Goal: Task Accomplishment & Management: Use online tool/utility

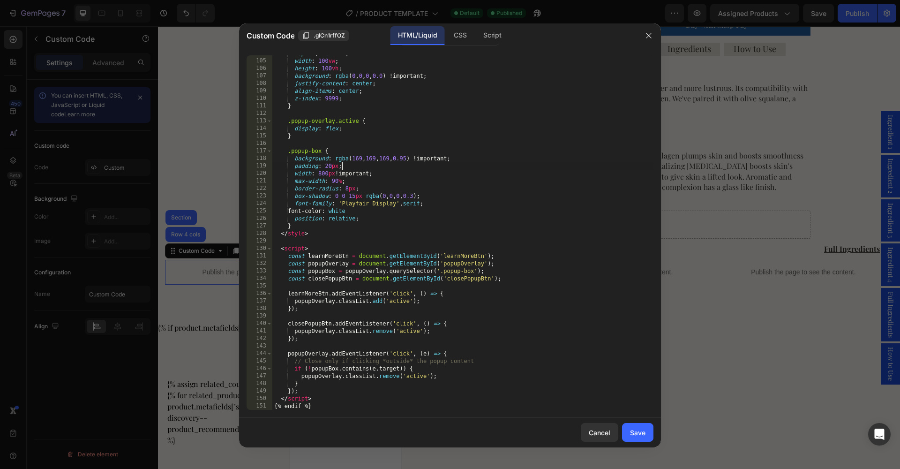
scroll to position [793, 0]
click at [624, 165] on div "top : 0 ; left : 0 ; width : 100 vw ; height : 100 vh ; background : rgba ( 0 ,…" at bounding box center [462, 234] width 381 height 369
click at [476, 35] on div "CSS" at bounding box center [492, 35] width 33 height 19
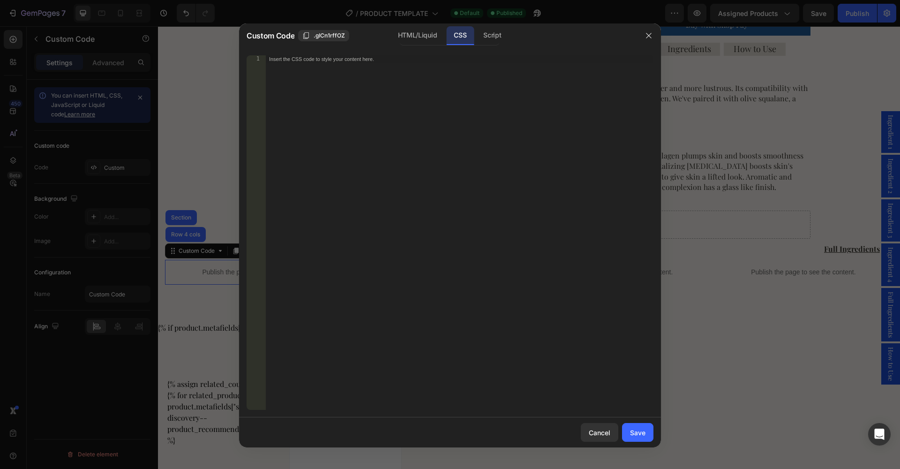
click at [421, 173] on div "Insert the CSS code to style your content here." at bounding box center [459, 239] width 388 height 369
paste textarea "color: white !important; }"
click at [248, 90] on div "5" at bounding box center [255, 88] width 19 height 7
type textarea "color: white !important; }"
click at [318, 205] on div ".popup-box h2 , .popup-box p , #popupTitle , #popupDesc { color : white !import…" at bounding box center [459, 239] width 388 height 369
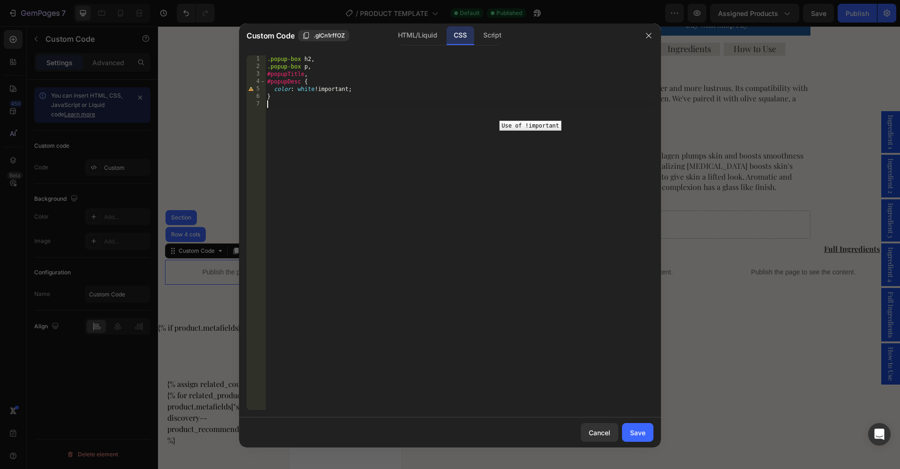
click at [253, 90] on div "5" at bounding box center [255, 88] width 19 height 7
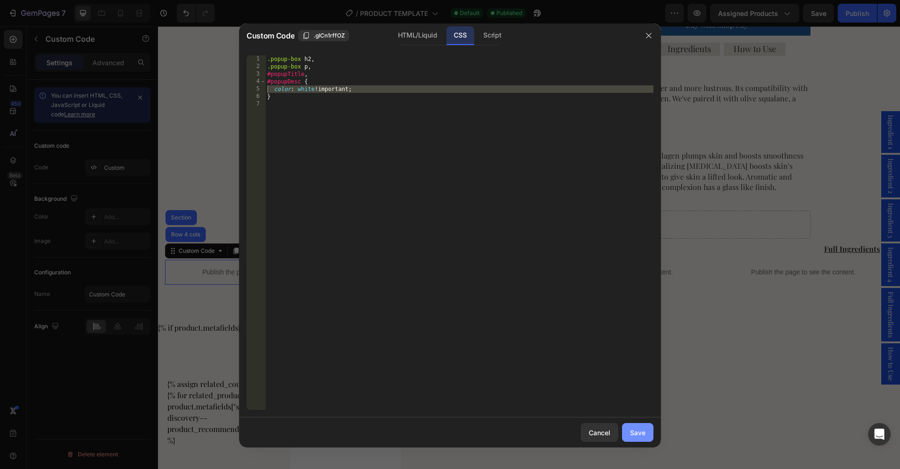
click at [643, 432] on div "Save" at bounding box center [637, 432] width 15 height 10
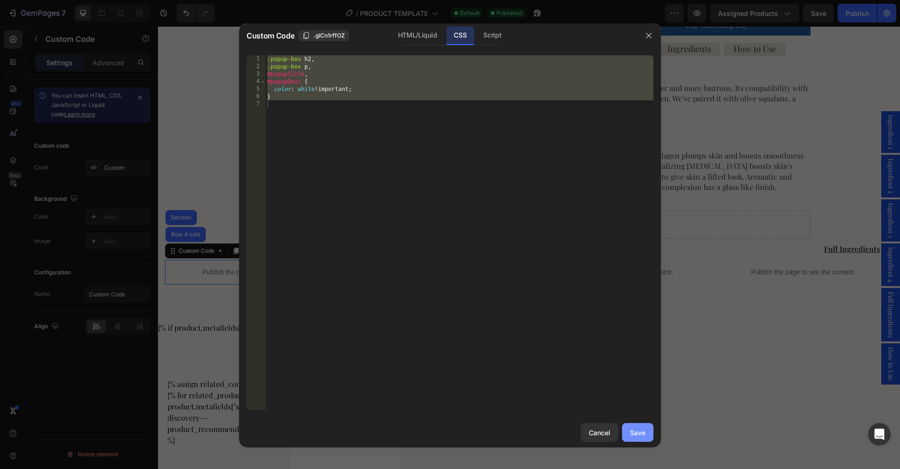
type textarea "}"
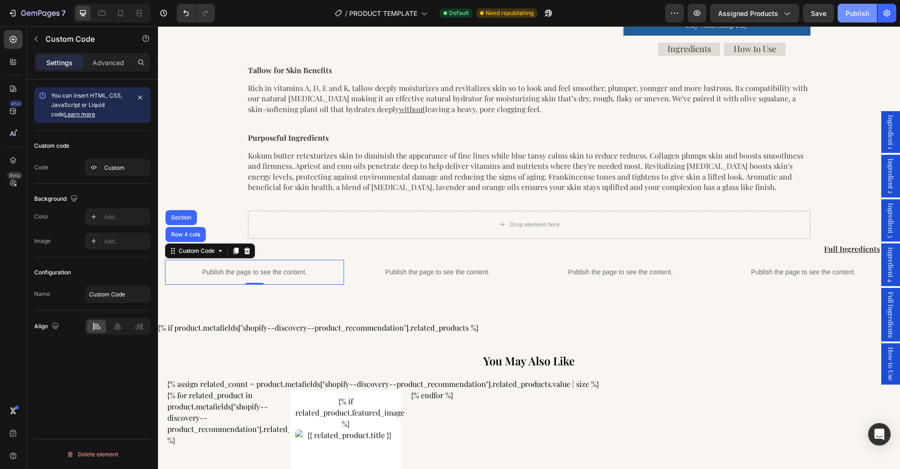
click at [861, 12] on div "Publish" at bounding box center [856, 13] width 23 height 10
click at [115, 167] on div "Custom" at bounding box center [126, 168] width 44 height 8
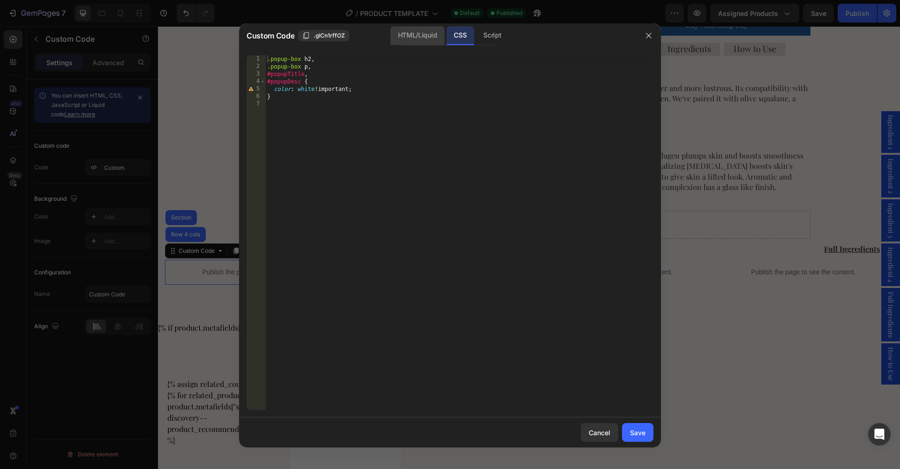
click at [421, 36] on div "HTML/Liquid" at bounding box center [417, 35] width 54 height 19
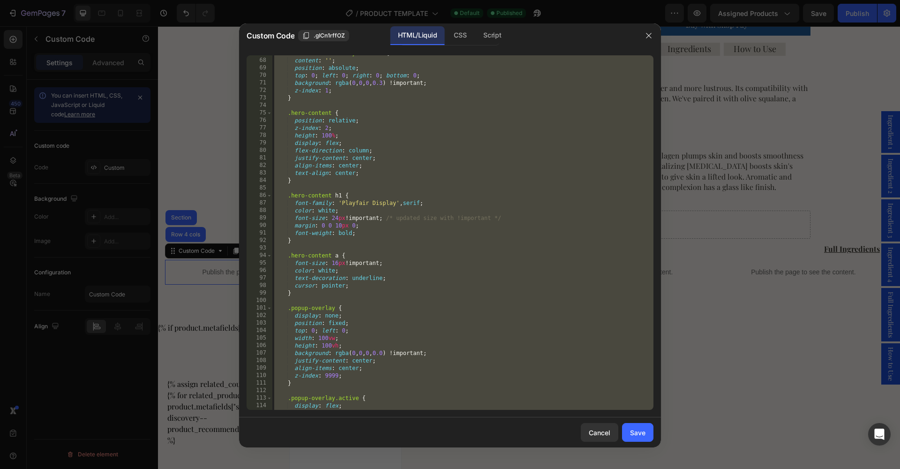
click at [414, 276] on div ".custom-hero-overlay : :before { content : ' ' ; position : absolute ; top : 0 …" at bounding box center [462, 233] width 381 height 369
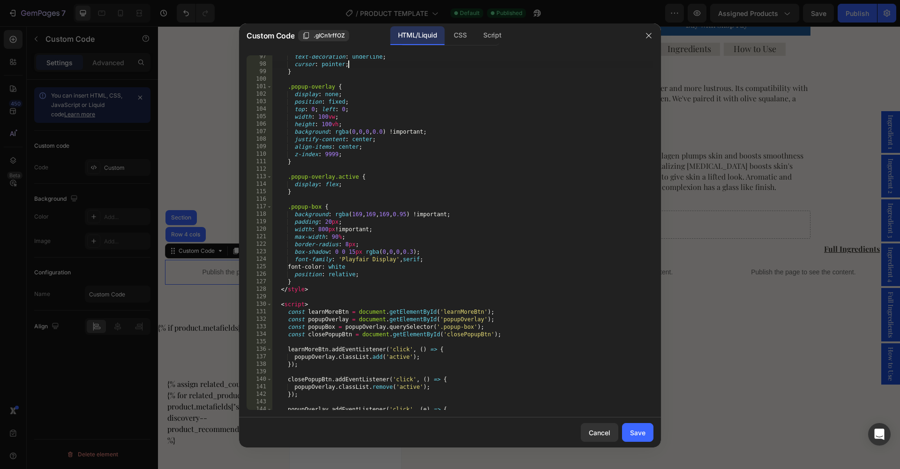
scroll to position [738, 0]
click at [362, 213] on div "text-decoration : underline ; cursor : pointer ; } .popup-overlay { display : n…" at bounding box center [462, 236] width 381 height 369
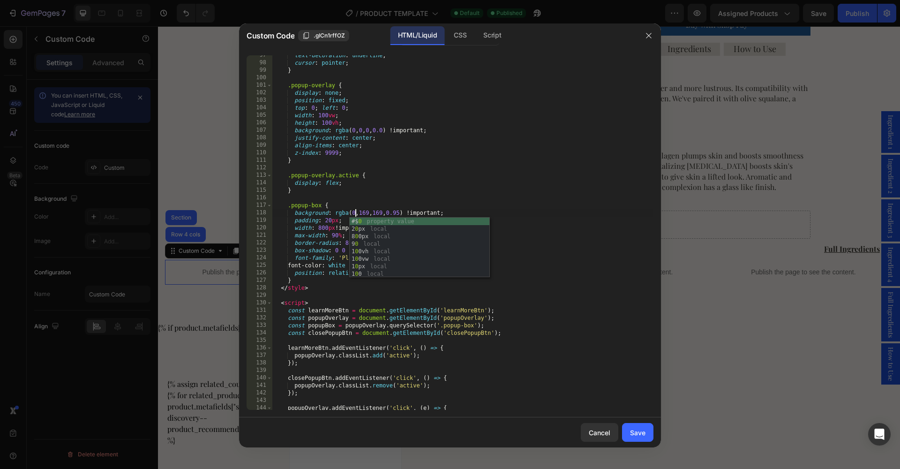
click at [371, 213] on div "text-decoration : underline ; cursor : pointer ; } .popup-overlay { display : n…" at bounding box center [462, 236] width 381 height 369
click at [382, 212] on div "text-decoration : underline ; cursor : pointer ; } .popup-overlay { display : n…" at bounding box center [462, 236] width 381 height 369
click at [393, 212] on div "text-decoration : underline ; cursor : pointer ; } .popup-overlay { display : n…" at bounding box center [462, 236] width 381 height 369
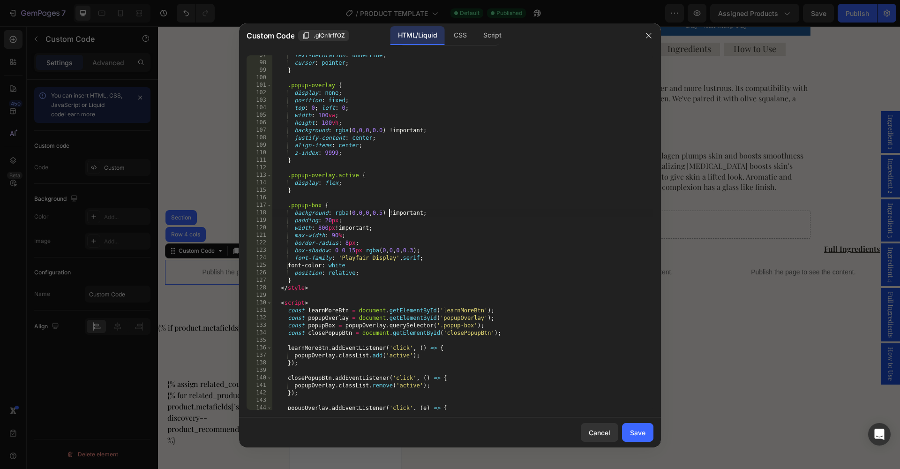
scroll to position [0, 10]
type textarea "background: rgba(0, 0, 0, 0.85) !important;"
click at [637, 434] on div "Save" at bounding box center [637, 432] width 15 height 10
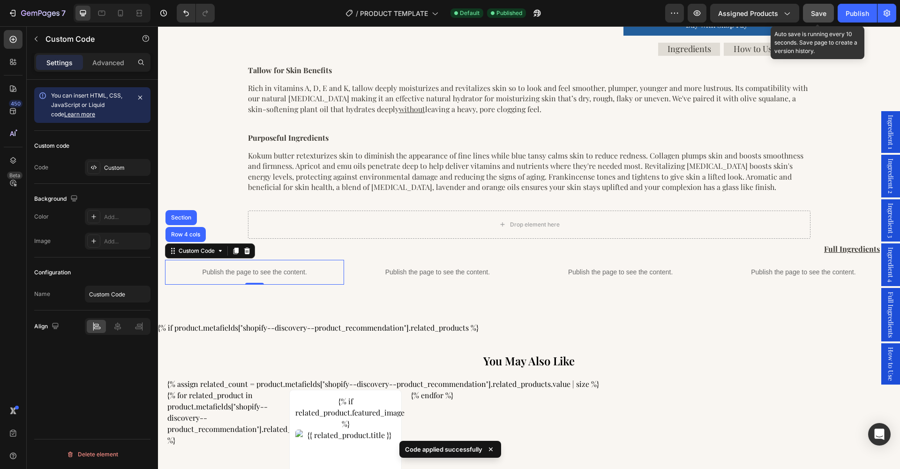
click at [809, 14] on button "Save" at bounding box center [818, 13] width 31 height 19
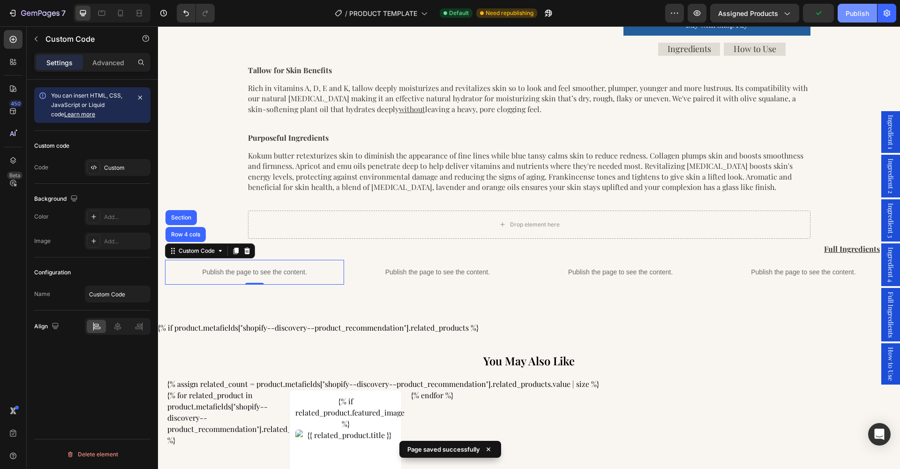
click at [862, 14] on div "Publish" at bounding box center [856, 13] width 23 height 10
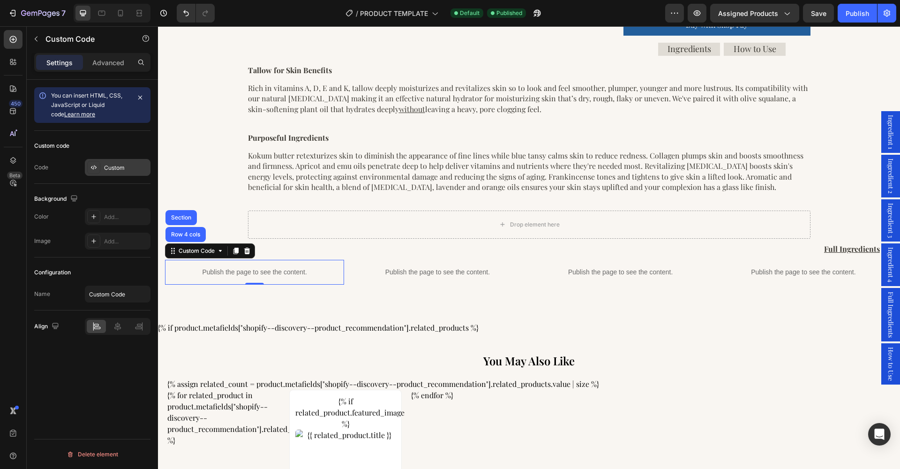
click at [112, 165] on div "Custom" at bounding box center [126, 168] width 44 height 8
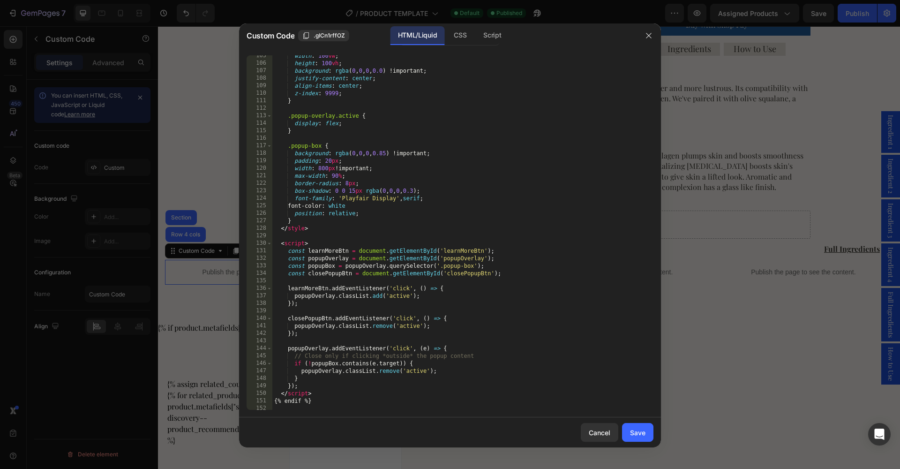
scroll to position [797, 0]
click at [395, 151] on div "width : 100 vw ; height : 100 vh ; background : rgba ( 0 , 0 , 0 , 0.0 ) !impor…" at bounding box center [462, 236] width 381 height 369
click at [607, 355] on div "width : 100 vw ; height : 100 vh ; background : rgba ( 0 , 0 , 0 , 0.0 ) !impor…" at bounding box center [462, 236] width 381 height 369
type textarea "// Close only if clicking *outside* the popup content"
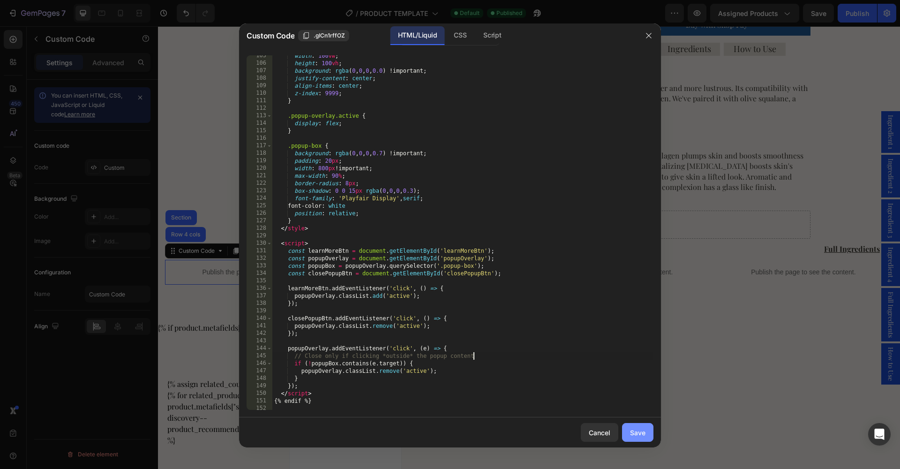
click at [640, 440] on button "Save" at bounding box center [637, 432] width 31 height 19
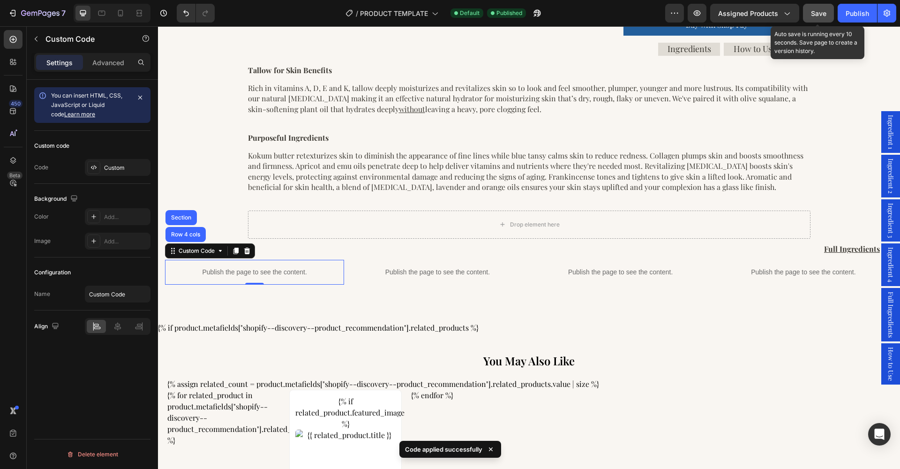
click at [817, 21] on button "Save" at bounding box center [818, 13] width 31 height 19
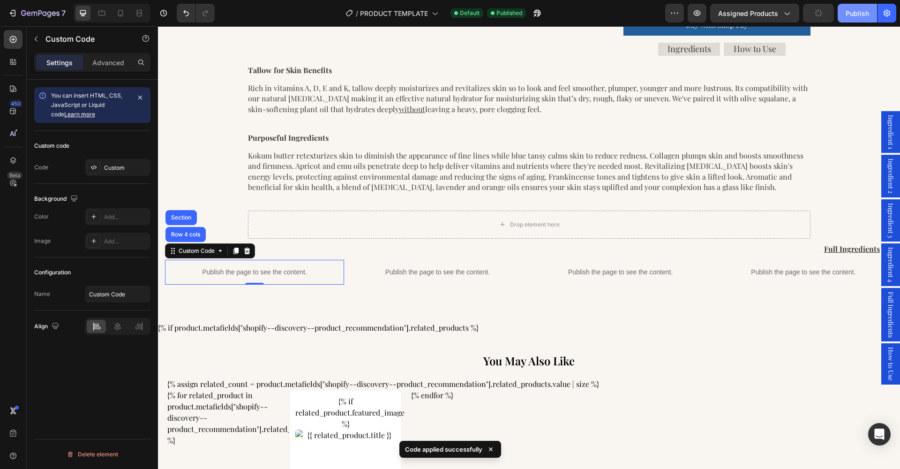
click at [853, 20] on button "Publish" at bounding box center [856, 13] width 39 height 19
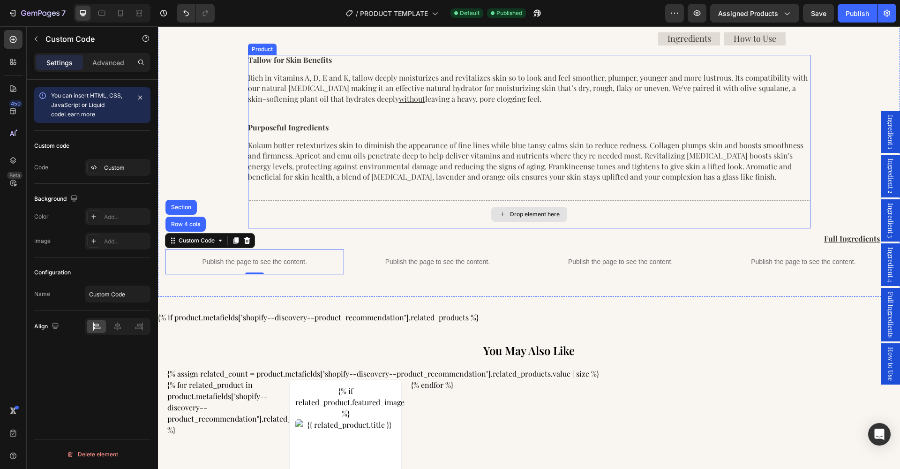
scroll to position [518, 0]
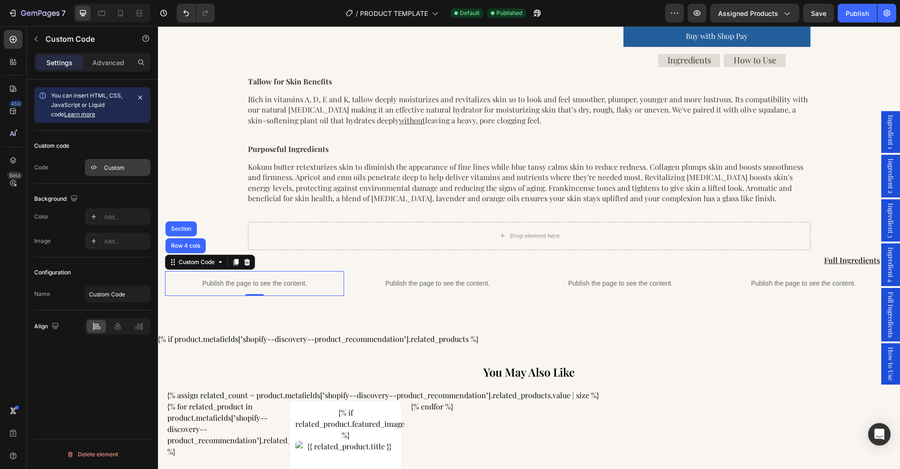
click at [119, 163] on div "Custom" at bounding box center [118, 167] width 66 height 17
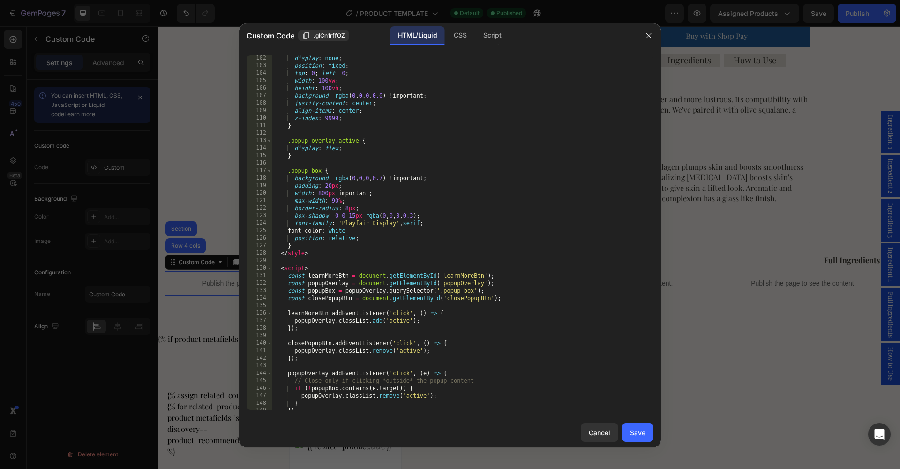
scroll to position [774, 0]
click at [393, 178] on div "display : none ; position : fixed ; top : 0 ; left : 0 ; width : 100 vw ; heigh…" at bounding box center [462, 236] width 381 height 369
type textarea "background: rgba(0, 0, 0, 0.75) !important;"
click at [632, 436] on div "Save" at bounding box center [637, 432] width 15 height 10
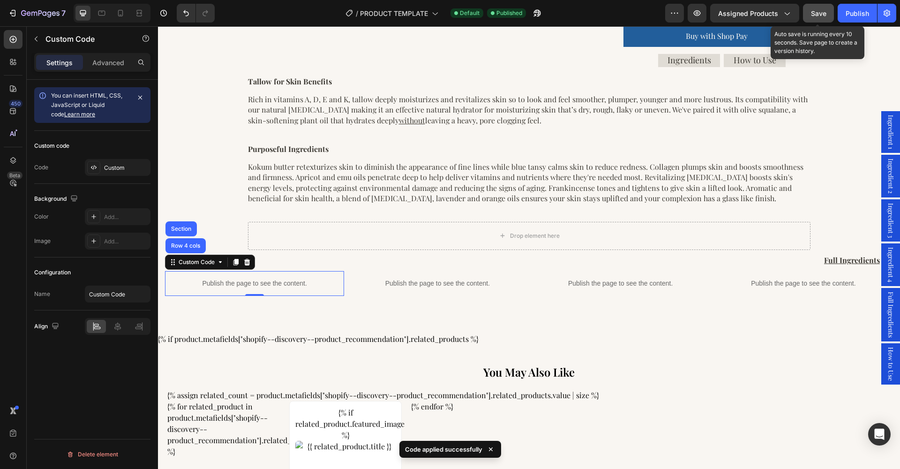
click at [820, 14] on span "Save" at bounding box center [818, 13] width 15 height 8
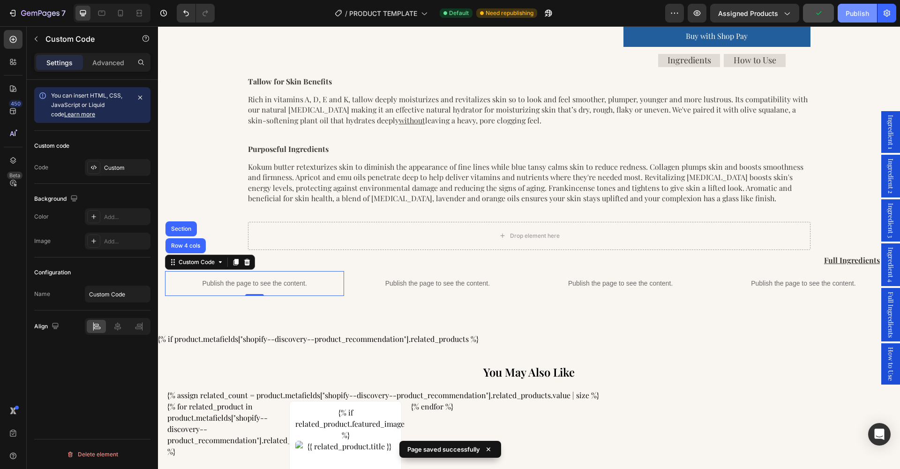
click at [854, 17] on div "Publish" at bounding box center [856, 13] width 23 height 10
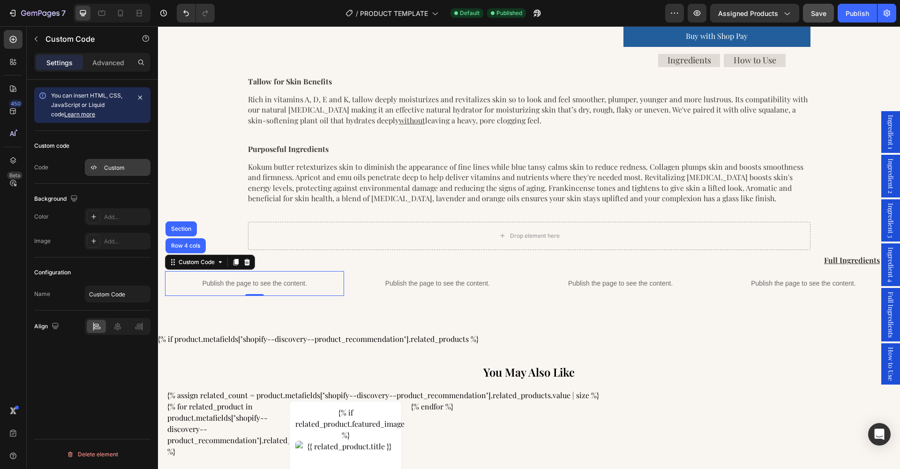
click at [97, 171] on div at bounding box center [93, 167] width 13 height 13
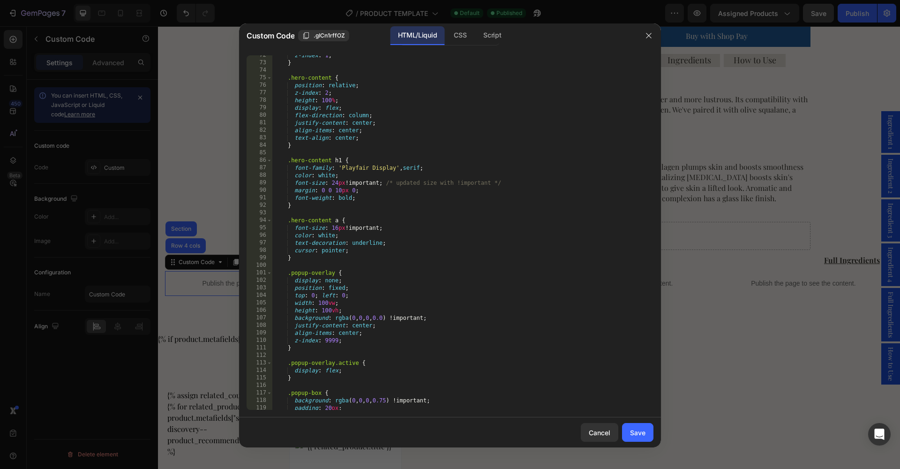
scroll to position [551, 0]
click at [351, 316] on div "z-index : 1 ; } .hero-content { position : relative ; z-index : 2 ; height : 10…" at bounding box center [462, 235] width 381 height 369
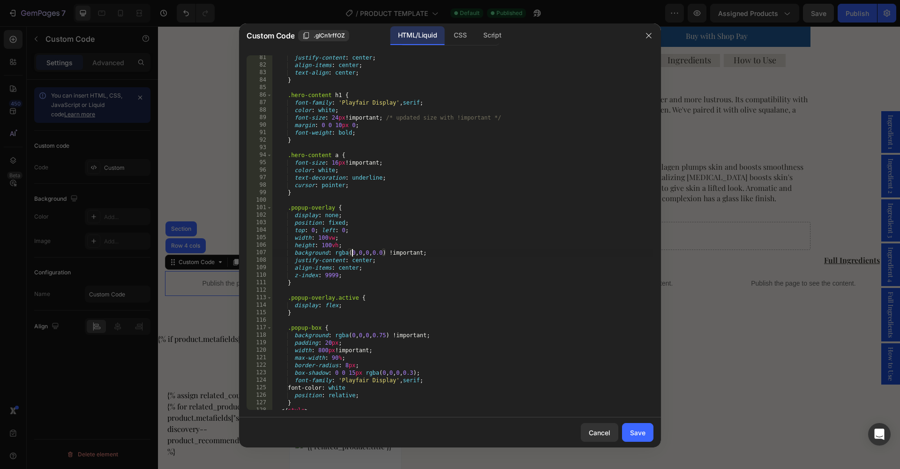
scroll to position [636, 0]
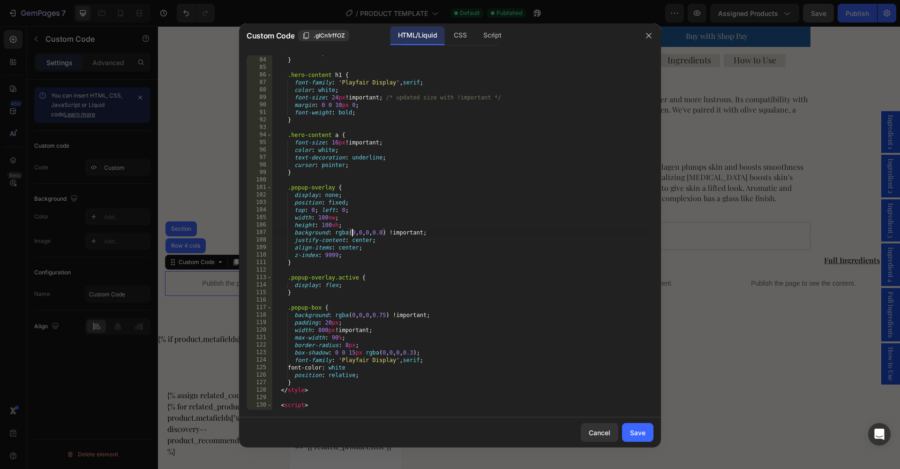
click at [352, 317] on div "text-align : center ; } .hero-content h1 { font-family : ' Playfair Display ' ,…" at bounding box center [462, 233] width 381 height 369
click at [365, 315] on div "text-align : center ; } .hero-content h1 { font-family : ' Playfair Display ' ,…" at bounding box center [462, 233] width 381 height 369
click at [376, 316] on div "text-align : center ; } .hero-content h1 { font-family : ' Playfair Display ' ,…" at bounding box center [462, 233] width 381 height 369
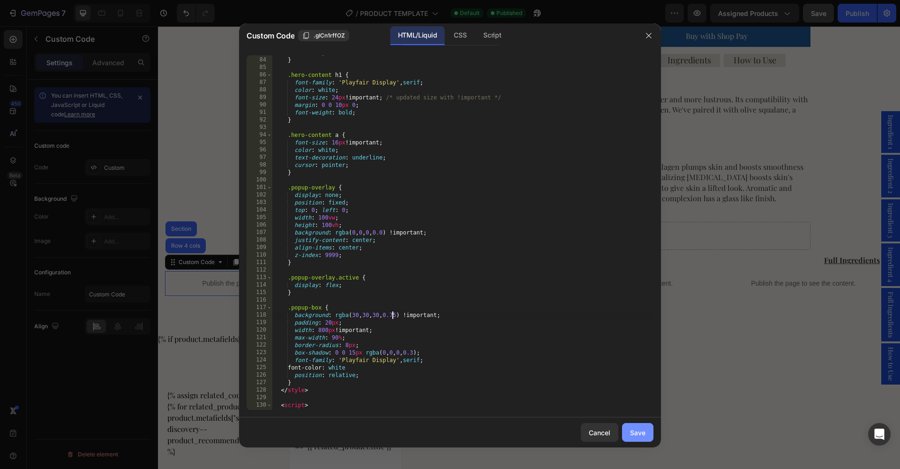
type textarea "background: rgba(30, 30, 30, 0.75) !important;"
click at [636, 432] on div "Save" at bounding box center [637, 432] width 15 height 10
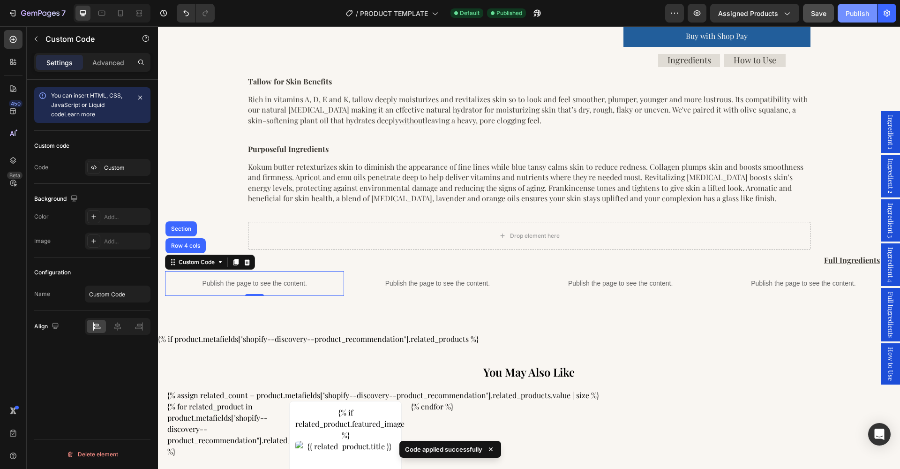
click at [863, 8] on div "Publish" at bounding box center [856, 13] width 23 height 10
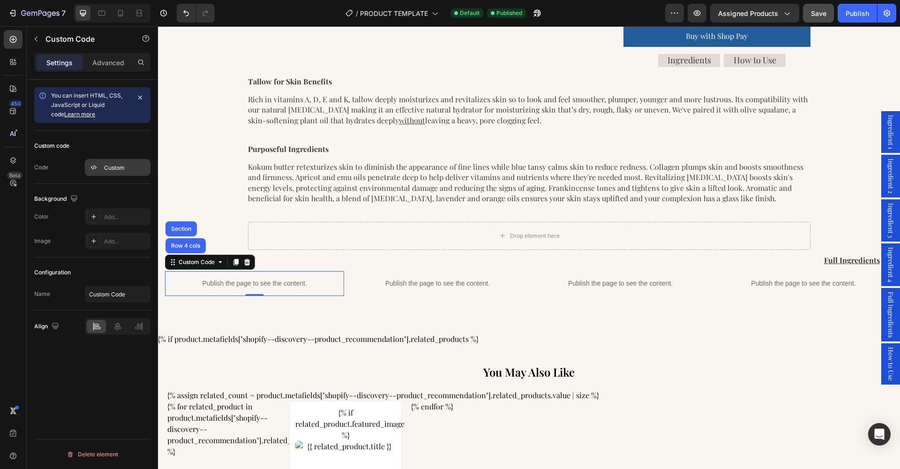
click at [119, 171] on div "Custom" at bounding box center [126, 168] width 44 height 8
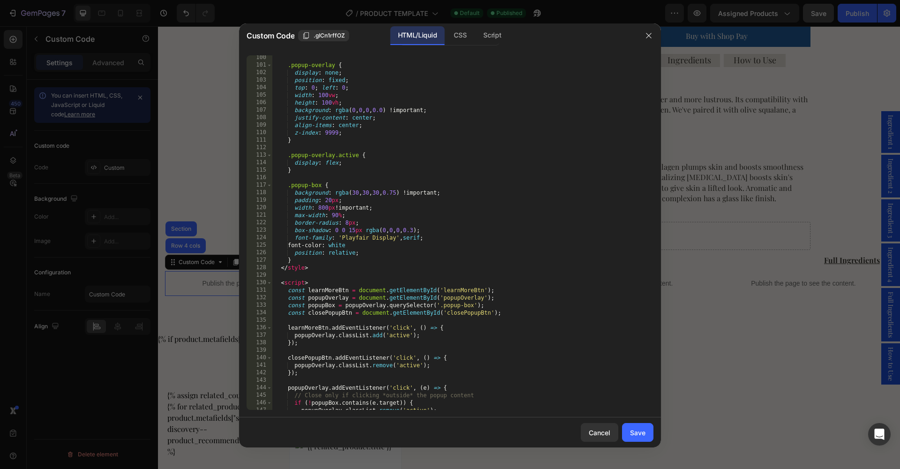
scroll to position [800, 0]
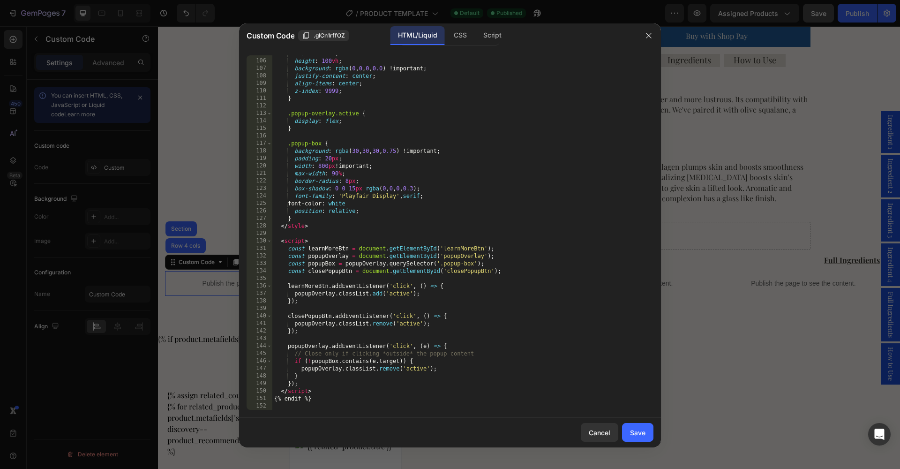
click at [406, 148] on div "width : 100 vw ; height : 100 vh ; background : rgba ( 0 , 0 , 0 , 0.0 ) !impor…" at bounding box center [462, 234] width 381 height 369
click at [490, 209] on div "width : 100 vw ; height : 100 vh ; background : rgba ( 0 , 0 , 0 , 0.0 ) !impor…" at bounding box center [462, 234] width 381 height 369
type textarea "position: relative;"
click at [637, 432] on div "Save" at bounding box center [637, 432] width 15 height 10
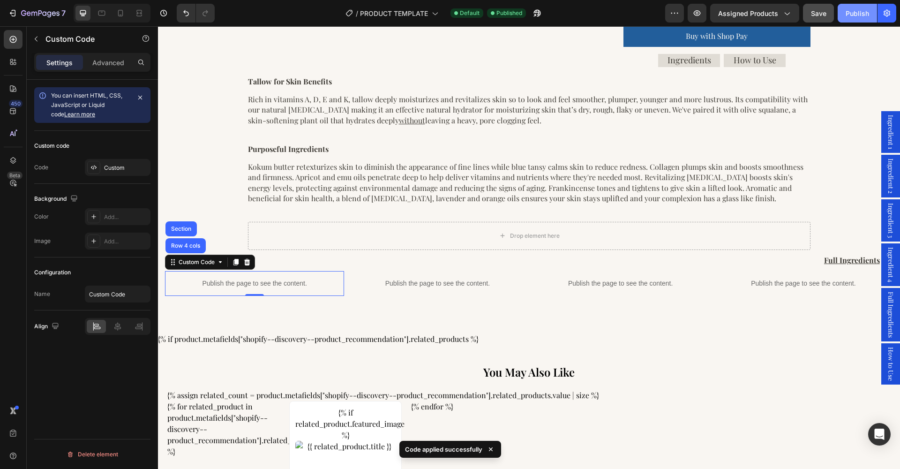
click at [856, 16] on div "Publish" at bounding box center [856, 13] width 23 height 10
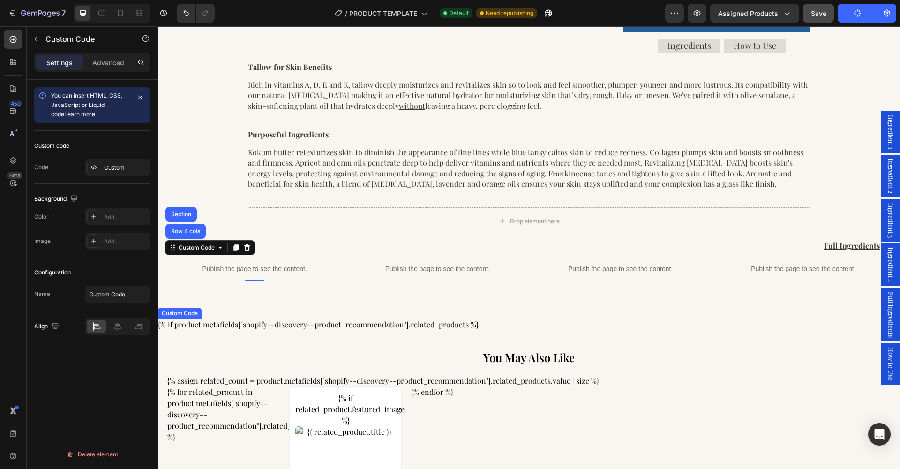
scroll to position [534, 0]
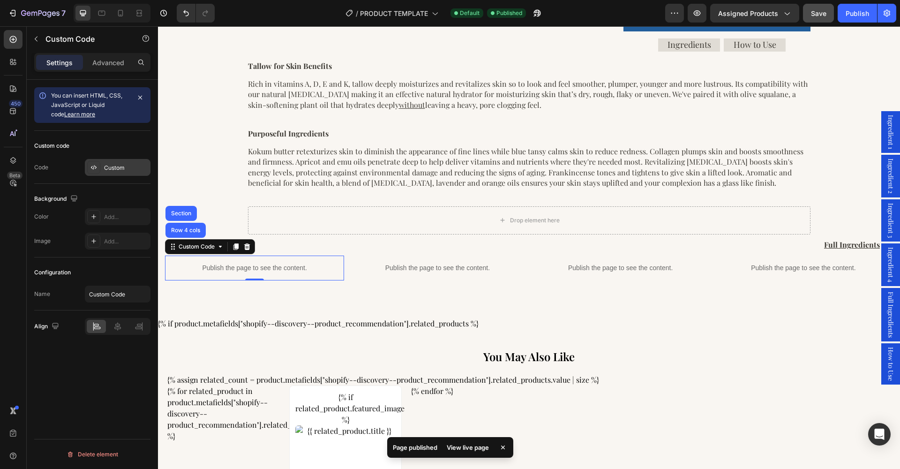
click at [110, 172] on div "Custom" at bounding box center [118, 167] width 66 height 17
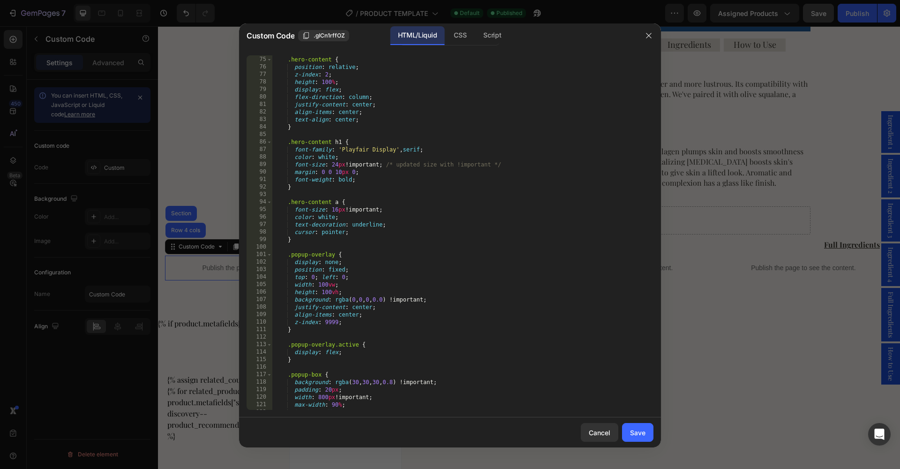
scroll to position [572, 0]
click at [355, 380] on div ".hero-content { position : relative ; z-index : 2 ; height : 100 % ; display : …" at bounding box center [462, 237] width 381 height 369
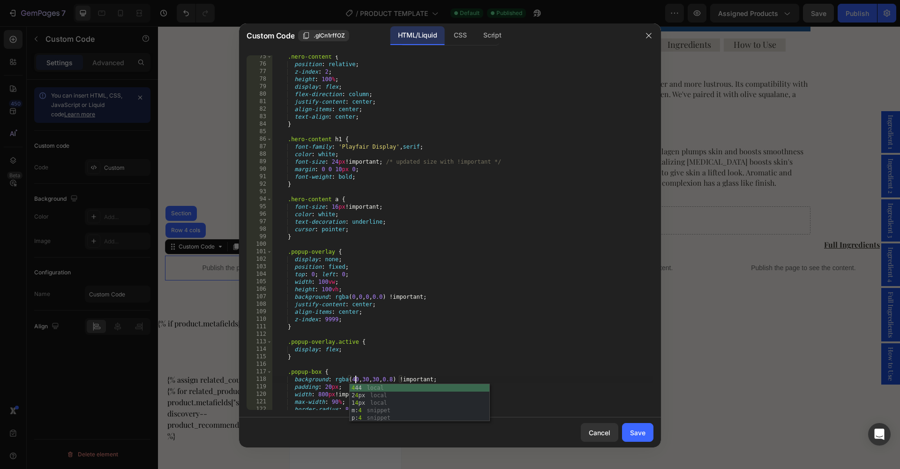
scroll to position [0, 7]
click at [368, 378] on div ".hero-content { position : relative ; z-index : 2 ; height : 100 % ; display : …" at bounding box center [462, 237] width 381 height 369
click at [380, 379] on div ".hero-content { position : relative ; z-index : 2 ; height : 100 % ; display : …" at bounding box center [462, 237] width 381 height 369
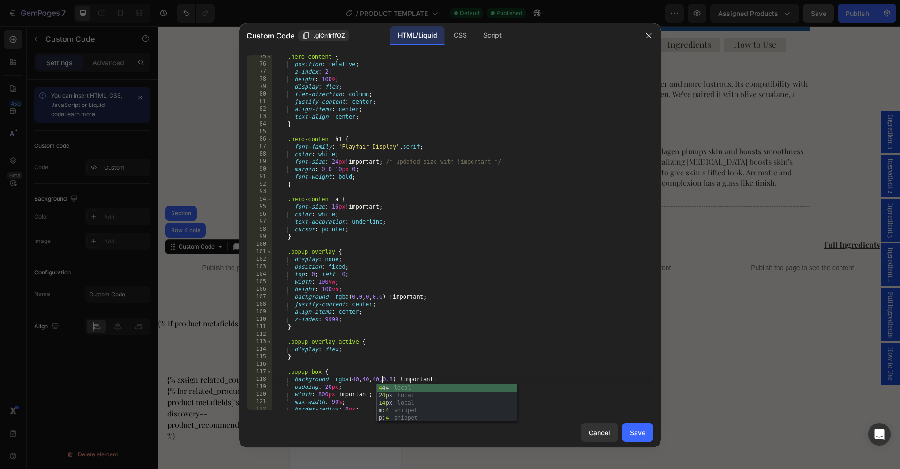
click at [520, 356] on div ".hero-content { position : relative ; z-index : 2 ; height : 100 % ; display : …" at bounding box center [462, 237] width 381 height 369
type textarea "}"
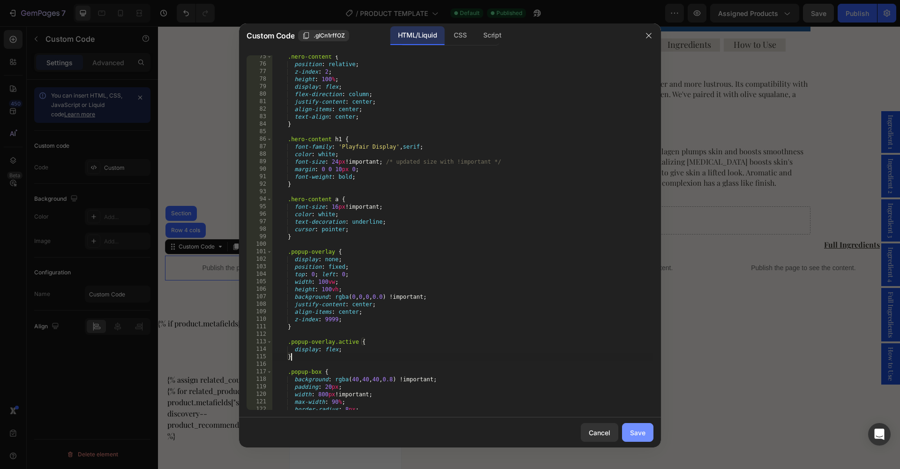
click at [640, 434] on div "Save" at bounding box center [637, 432] width 15 height 10
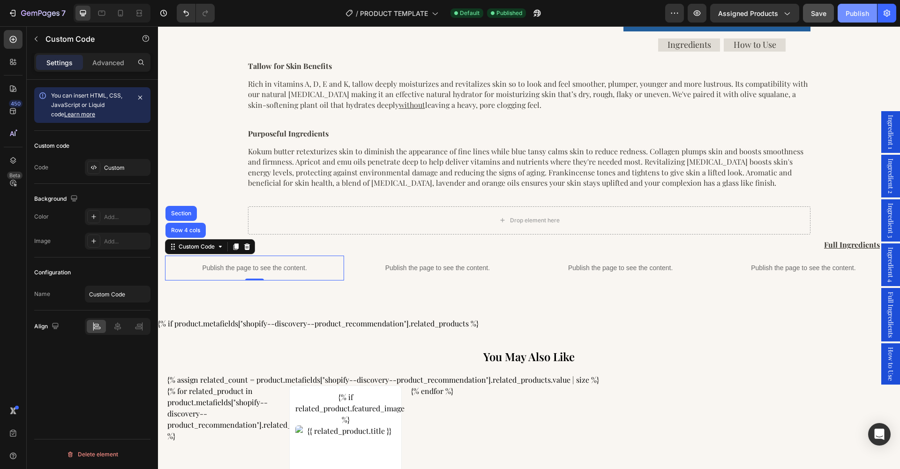
click at [859, 13] on div "Publish" at bounding box center [856, 13] width 23 height 10
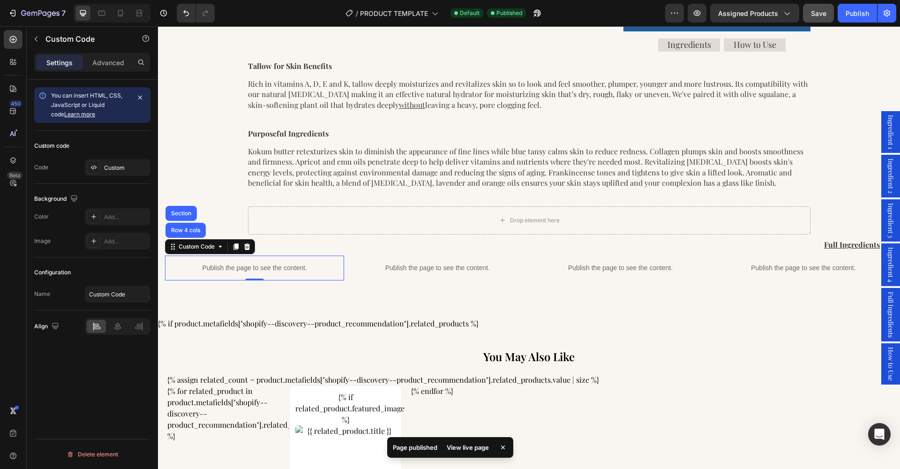
click at [479, 446] on div "View live page" at bounding box center [467, 446] width 53 height 13
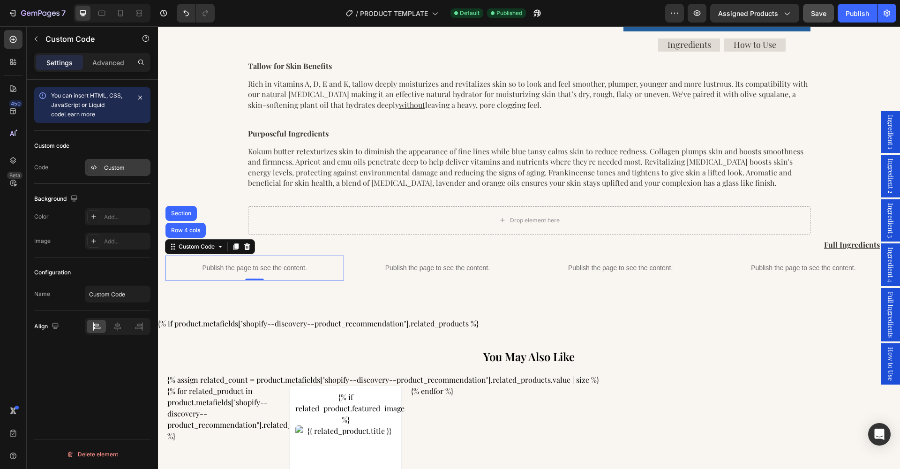
click at [120, 169] on div "Custom" at bounding box center [126, 168] width 44 height 8
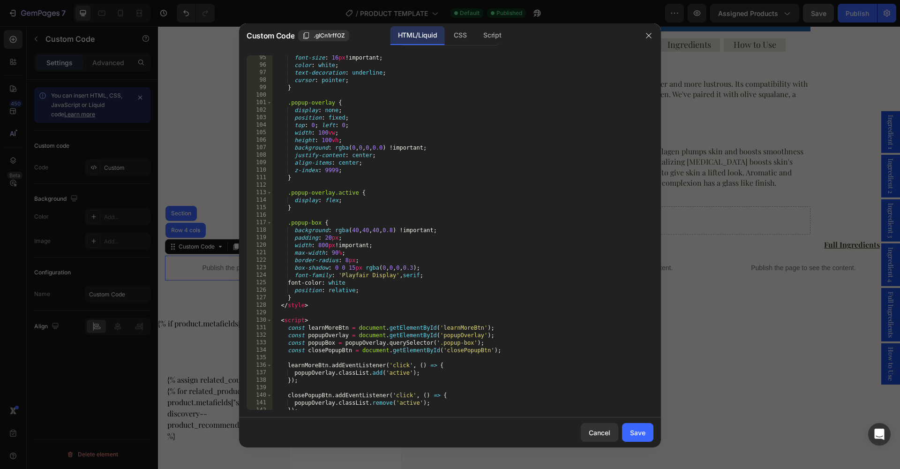
scroll to position [721, 0]
click at [355, 229] on div "font-size : 16 px !important ; color : white ; text-decoration : underline ; cu…" at bounding box center [462, 238] width 381 height 369
click at [369, 229] on div "font-size : 16 px !important ; color : white ; text-decoration : underline ; cu…" at bounding box center [462, 238] width 381 height 369
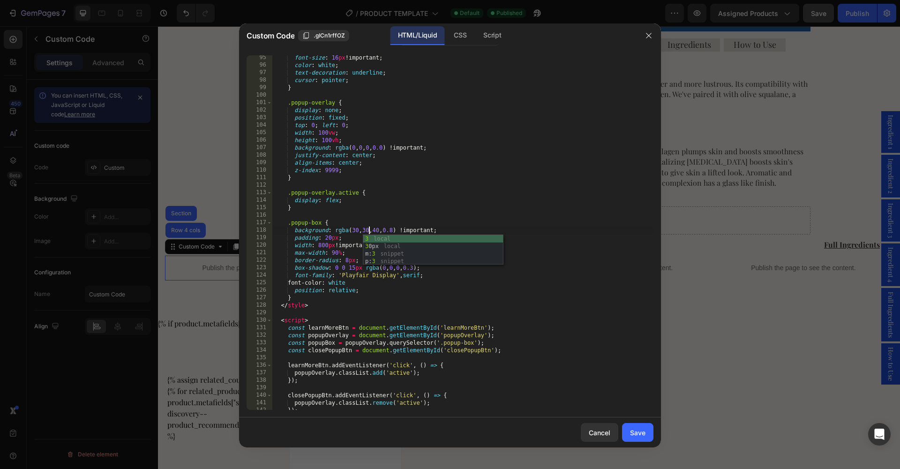
click at [382, 229] on div "font-size : 16 px !important ; color : white ; text-decoration : underline ; cu…" at bounding box center [462, 238] width 381 height 369
click at [358, 231] on div "font-size : 16 px !important ; color : white ; text-decoration : underline ; cu…" at bounding box center [462, 238] width 381 height 369
click at [371, 231] on div "font-size : 16 px !important ; color : white ; text-decoration : underline ; cu…" at bounding box center [462, 238] width 381 height 369
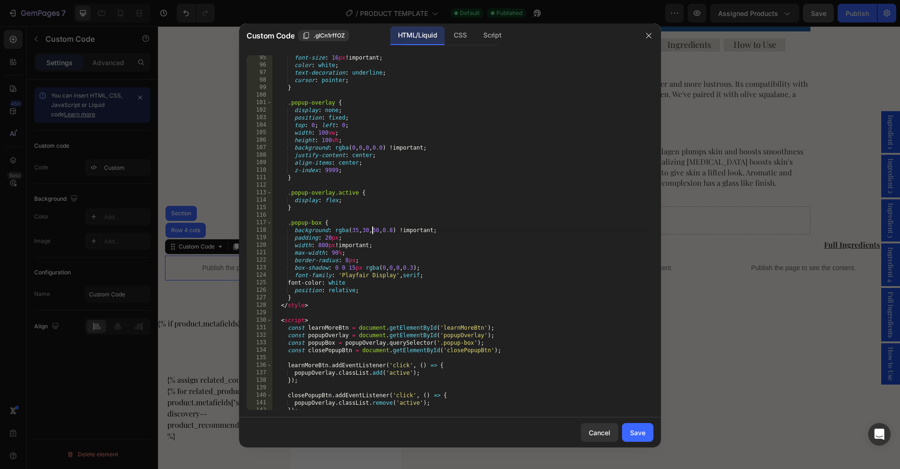
scroll to position [0, 8]
click at [387, 231] on div "font-size : 16 px !important ; color : white ; text-decoration : underline ; cu…" at bounding box center [462, 238] width 381 height 369
type textarea "background: rgba(35, 35, 35, 0.8) !important;"
click at [633, 440] on button "Save" at bounding box center [637, 432] width 31 height 19
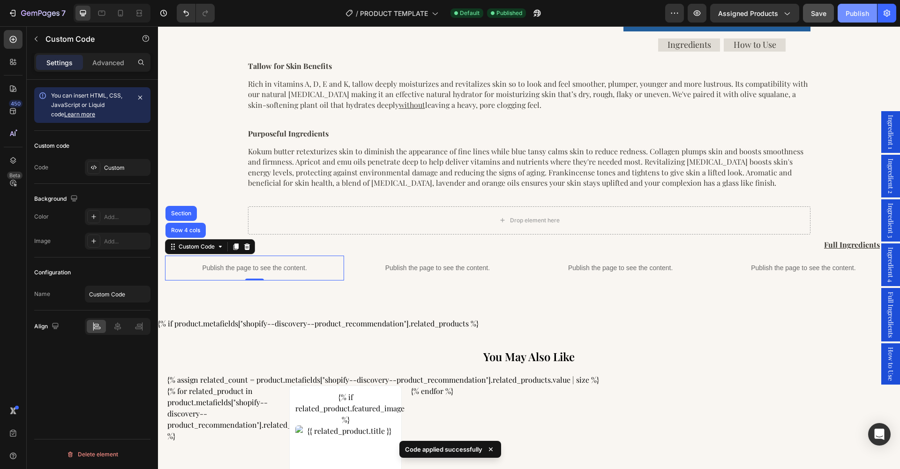
click at [855, 13] on div "Publish" at bounding box center [856, 13] width 23 height 10
click at [467, 448] on div "View live page" at bounding box center [467, 446] width 53 height 13
click at [111, 176] on div "Custom code Code Custom" at bounding box center [92, 157] width 116 height 53
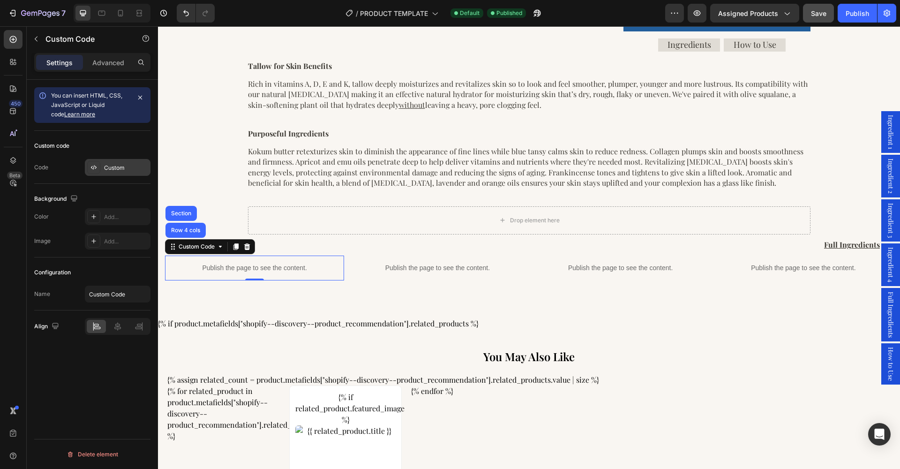
click at [113, 170] on div "Custom" at bounding box center [126, 168] width 44 height 8
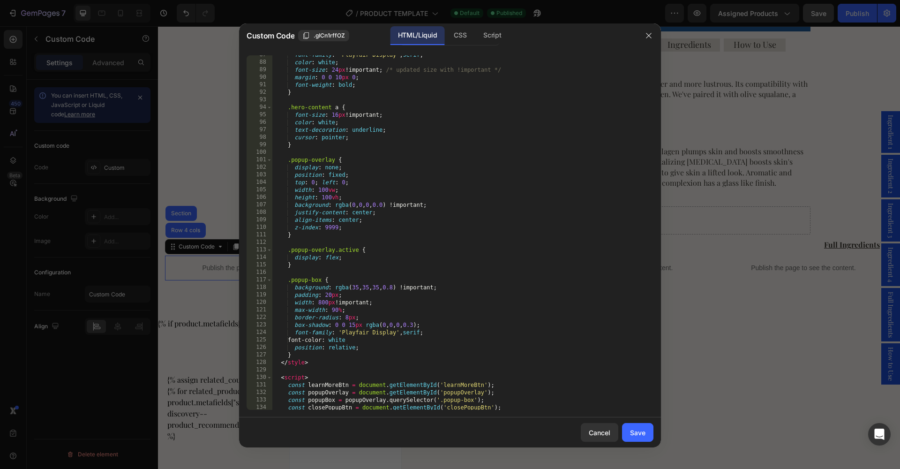
scroll to position [663, 0]
drag, startPoint x: 358, startPoint y: 286, endPoint x: 350, endPoint y: 286, distance: 8.4
click at [350, 286] on div "font-family : ' Playfair Display ' , serif ; color : white ; font-size : 24 px …" at bounding box center [462, 235] width 381 height 369
click at [371, 290] on div "font-family : ' Playfair Display ' , serif ; color : white ; font-size : 24 px …" at bounding box center [462, 235] width 381 height 369
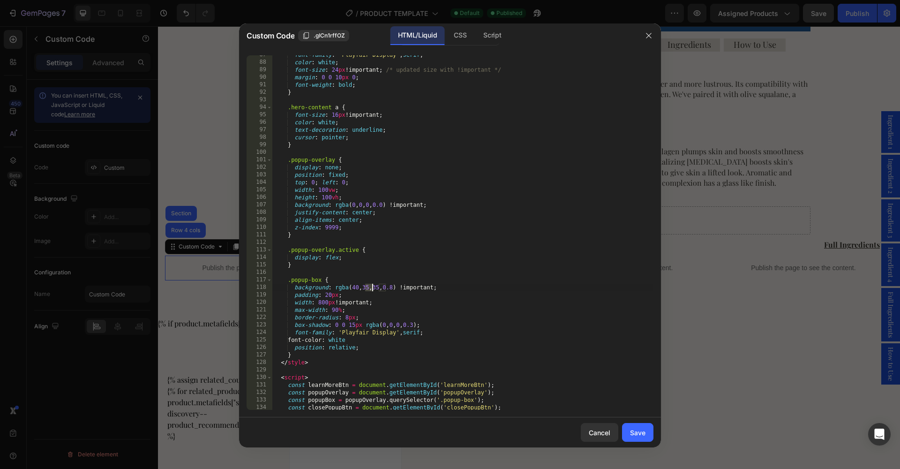
click at [371, 290] on div "font-family : ' Playfair Display ' , serif ; color : white ; font-size : 24 px …" at bounding box center [462, 235] width 381 height 369
click at [384, 286] on div "font-family : ' Playfair Display ' , serif ; color : white ; font-size : 24 px …" at bounding box center [462, 235] width 381 height 369
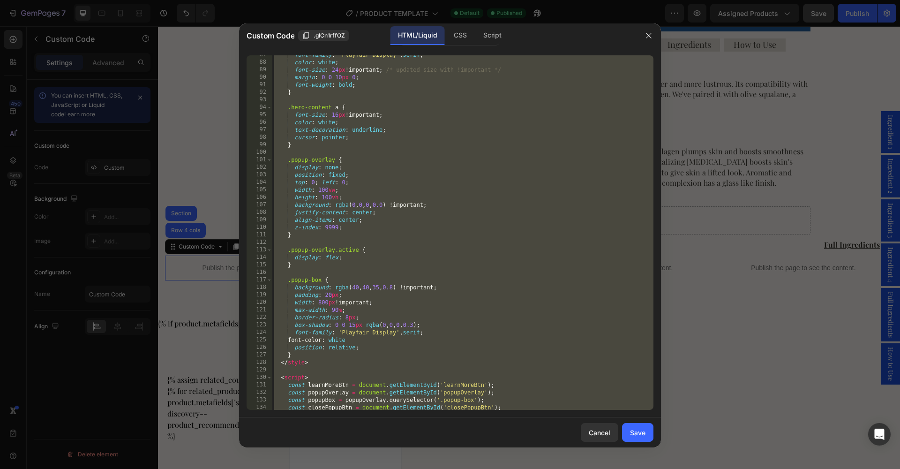
click at [384, 286] on div "font-family : ' Playfair Display ' , serif ; color : white ; font-size : 24 px …" at bounding box center [462, 235] width 381 height 369
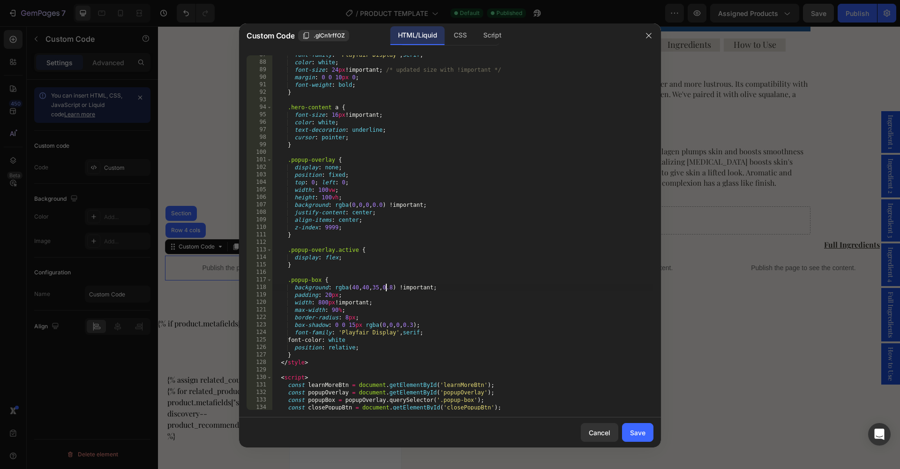
click at [384, 286] on div "font-family : ' Playfair Display ' , serif ; color : white ; font-size : 24 px …" at bounding box center [462, 235] width 381 height 369
type textarea "background: rgba(40, 40, 40, 0.8) !important;"
click at [641, 435] on div "Save" at bounding box center [637, 432] width 15 height 10
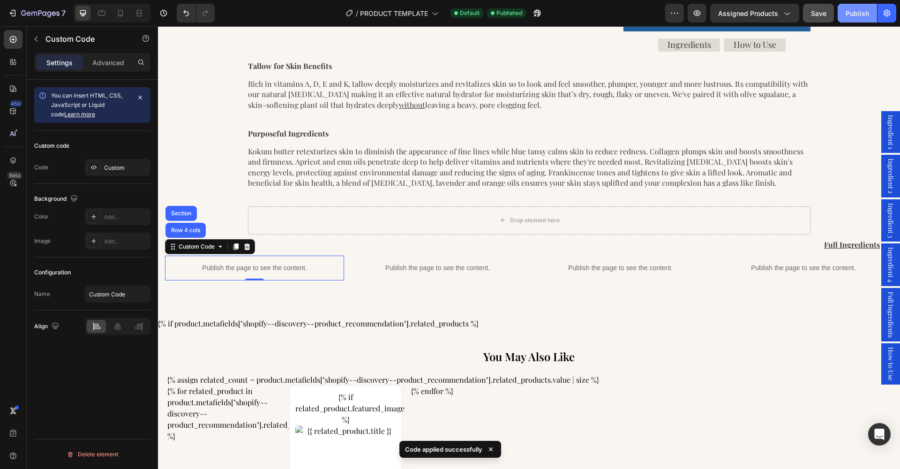
click at [854, 11] on div "Publish" at bounding box center [856, 13] width 23 height 10
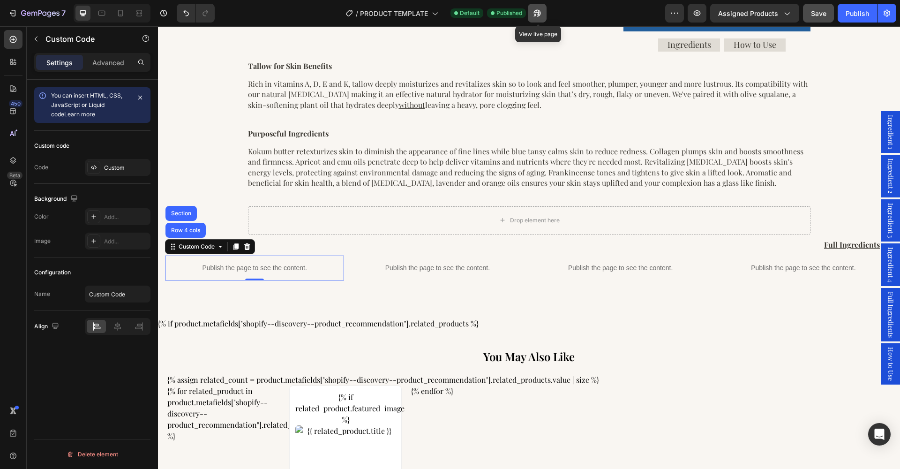
click at [538, 17] on icon "button" at bounding box center [536, 12] width 9 height 9
click at [114, 169] on div "Custom" at bounding box center [126, 168] width 44 height 8
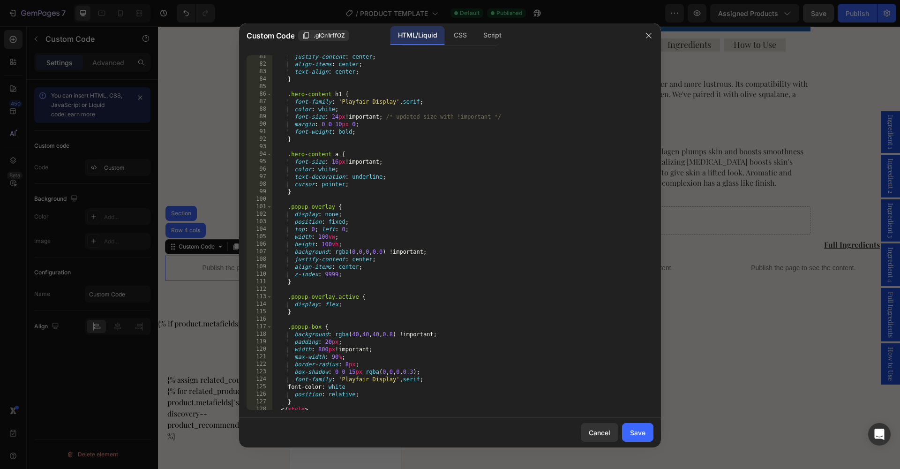
scroll to position [620, 0]
click at [402, 331] on div "justify-content : center ; align-items : center ; text-align : center ; } .hero…" at bounding box center [462, 234] width 381 height 369
type textarea "background: rgba(40, 40, 40, 0.83) !important;"
click at [630, 432] on div "Save" at bounding box center [637, 432] width 15 height 10
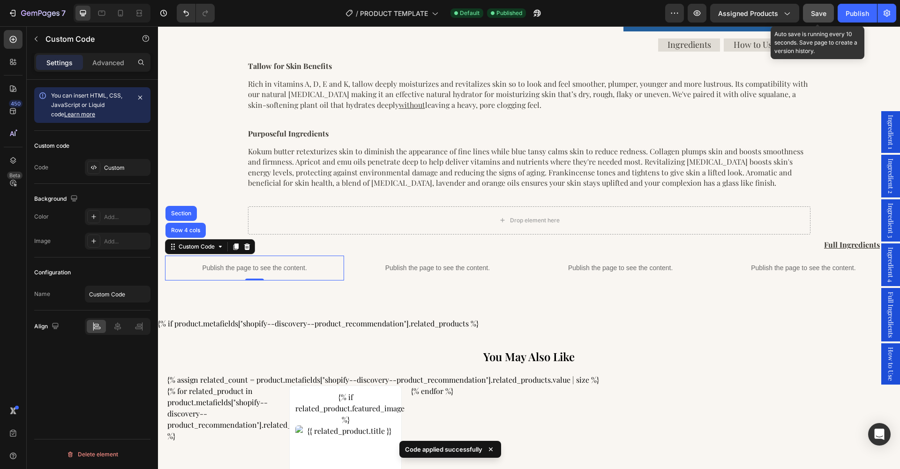
click at [820, 18] on button "Save" at bounding box center [818, 13] width 31 height 19
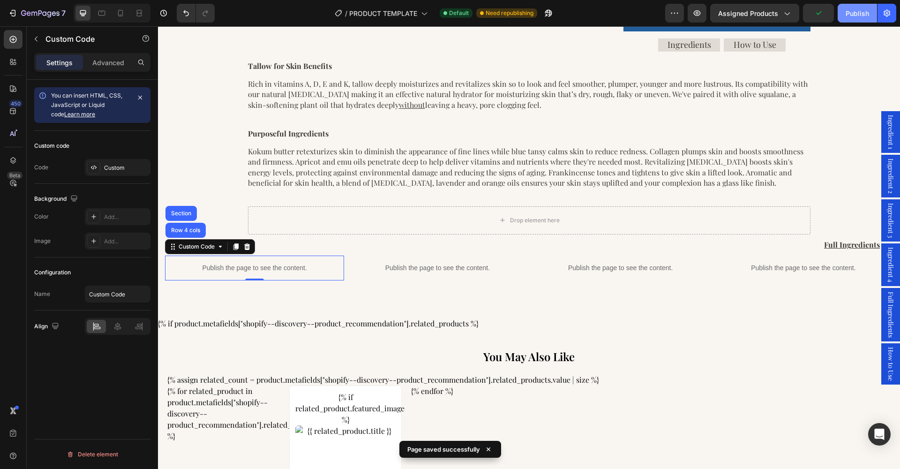
click at [861, 14] on div "Publish" at bounding box center [856, 13] width 23 height 10
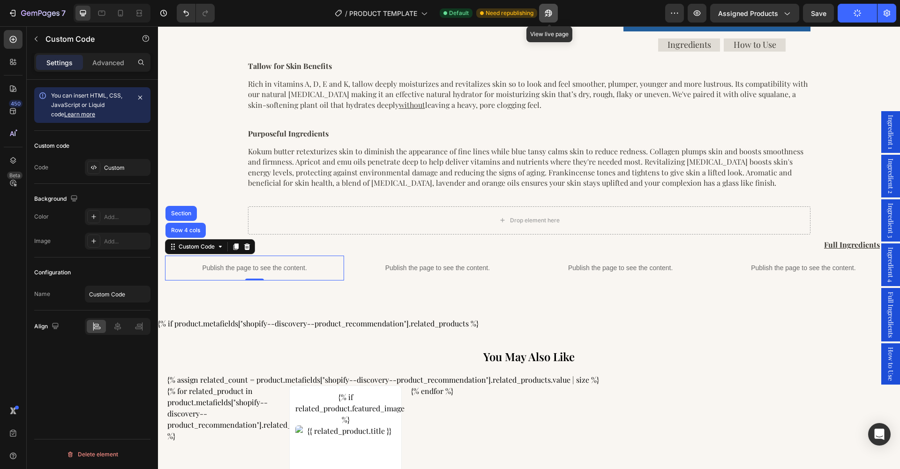
click at [549, 18] on button "button" at bounding box center [548, 13] width 19 height 19
